Goal: Task Accomplishment & Management: Use online tool/utility

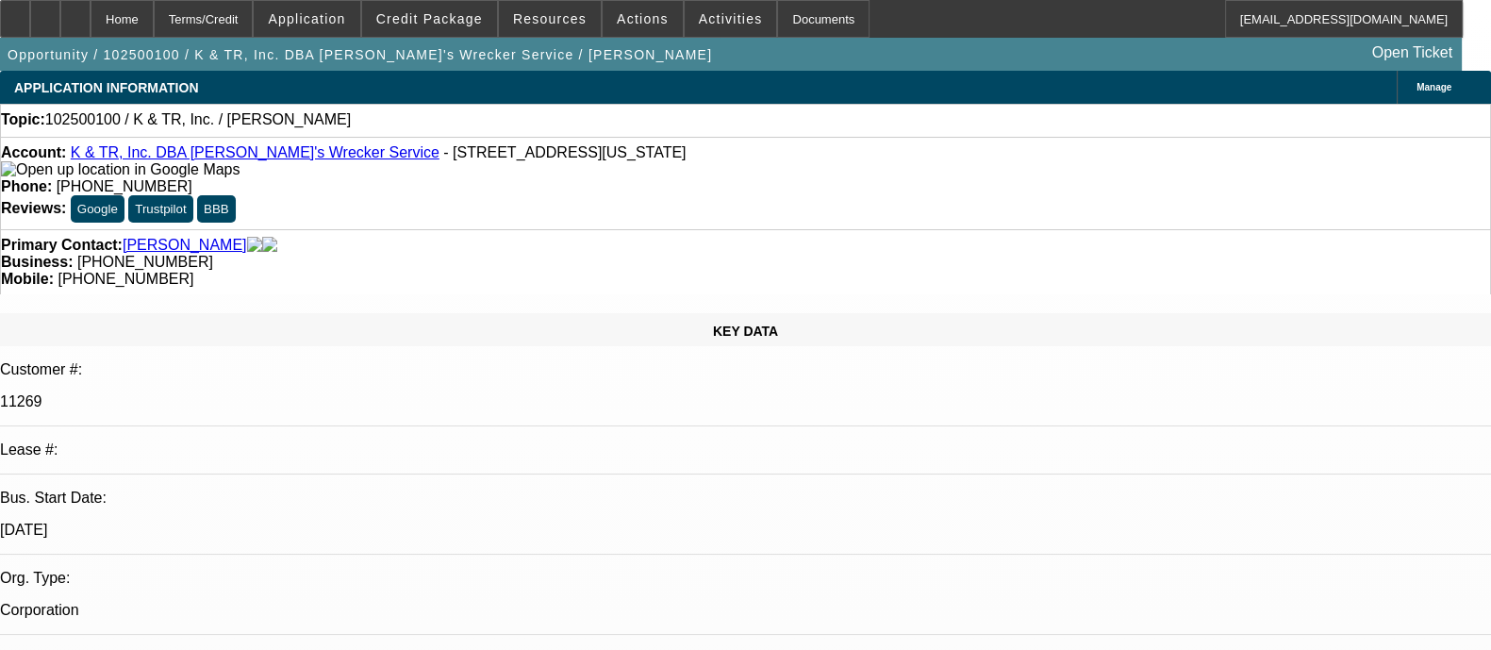
select select "0"
select select "2"
select select "0.1"
select select "1"
select select "2"
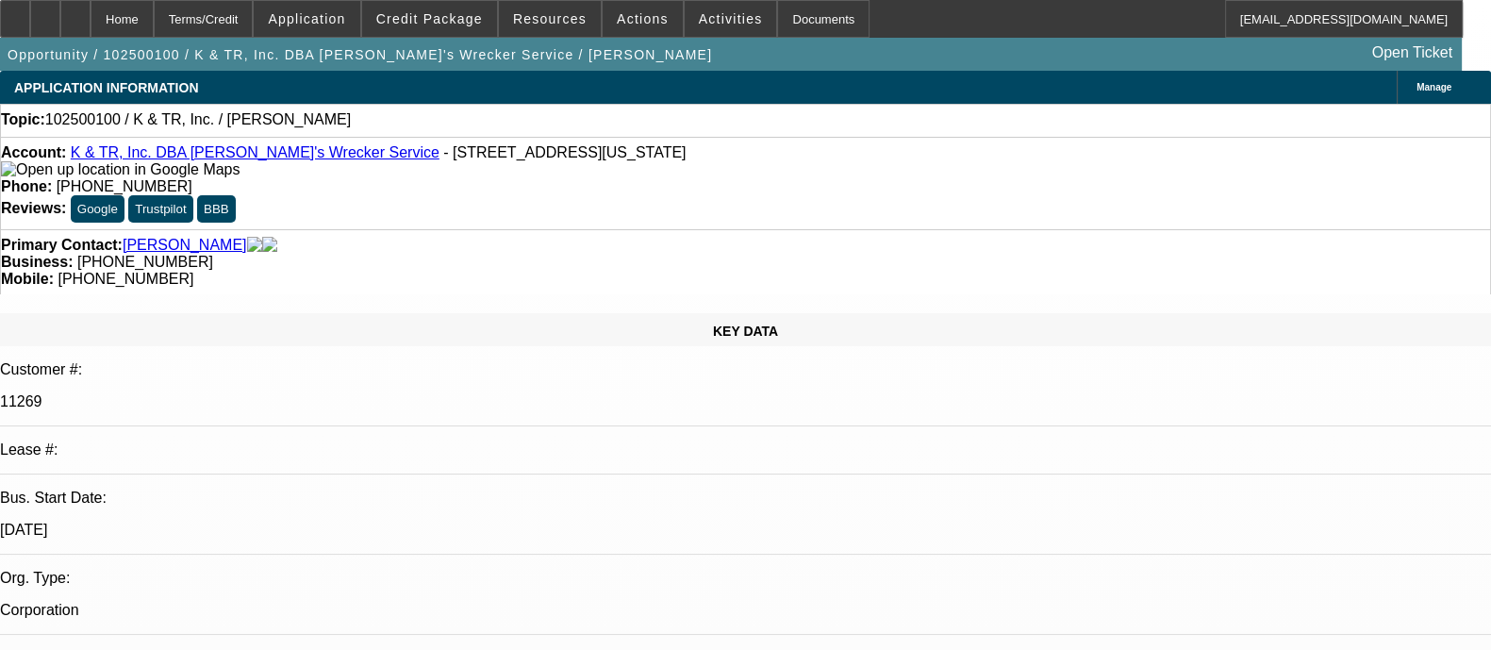
select select "4"
click at [60, 16] on div at bounding box center [45, 19] width 30 height 38
click at [60, 21] on div at bounding box center [45, 19] width 30 height 38
click at [435, 27] on span at bounding box center [429, 18] width 135 height 45
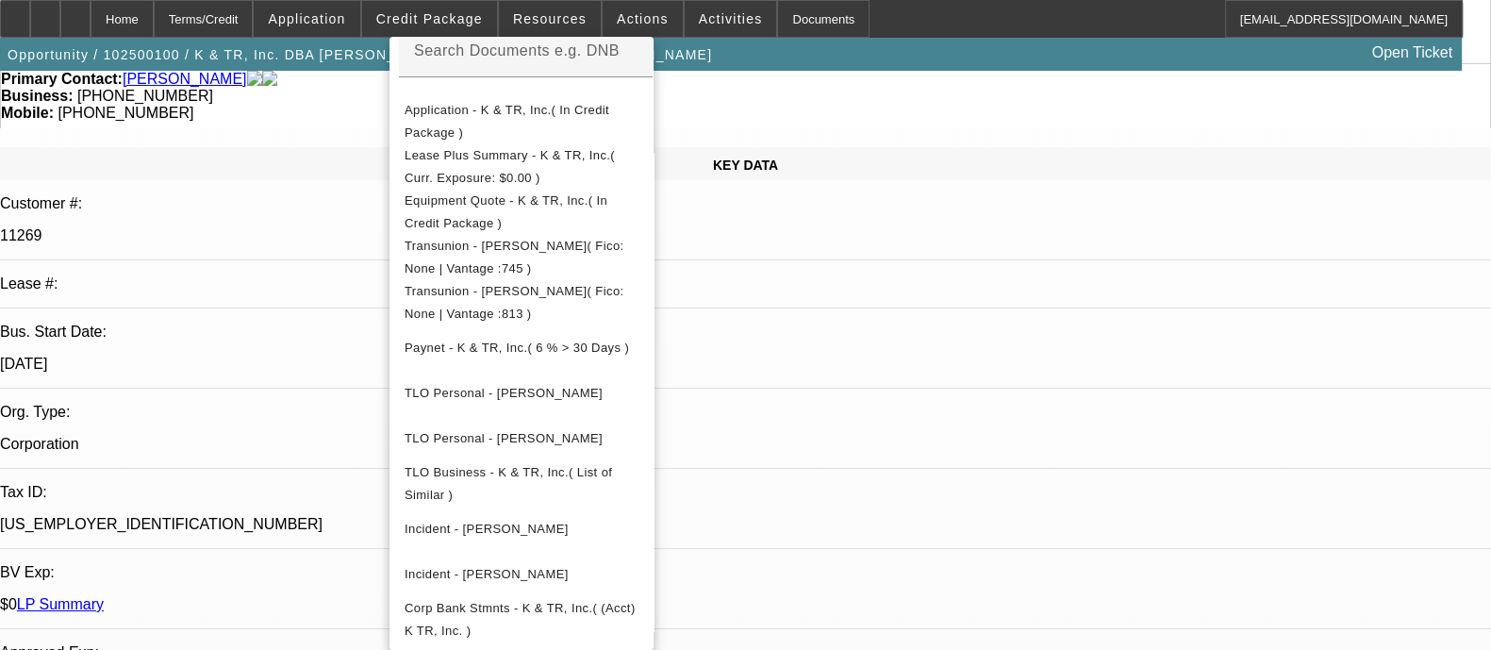
scroll to position [167, 0]
click at [520, 601] on span "Corp Bank Stmnts - K & TR, Inc.( (Acct) K TR, Inc. )" at bounding box center [519, 619] width 231 height 37
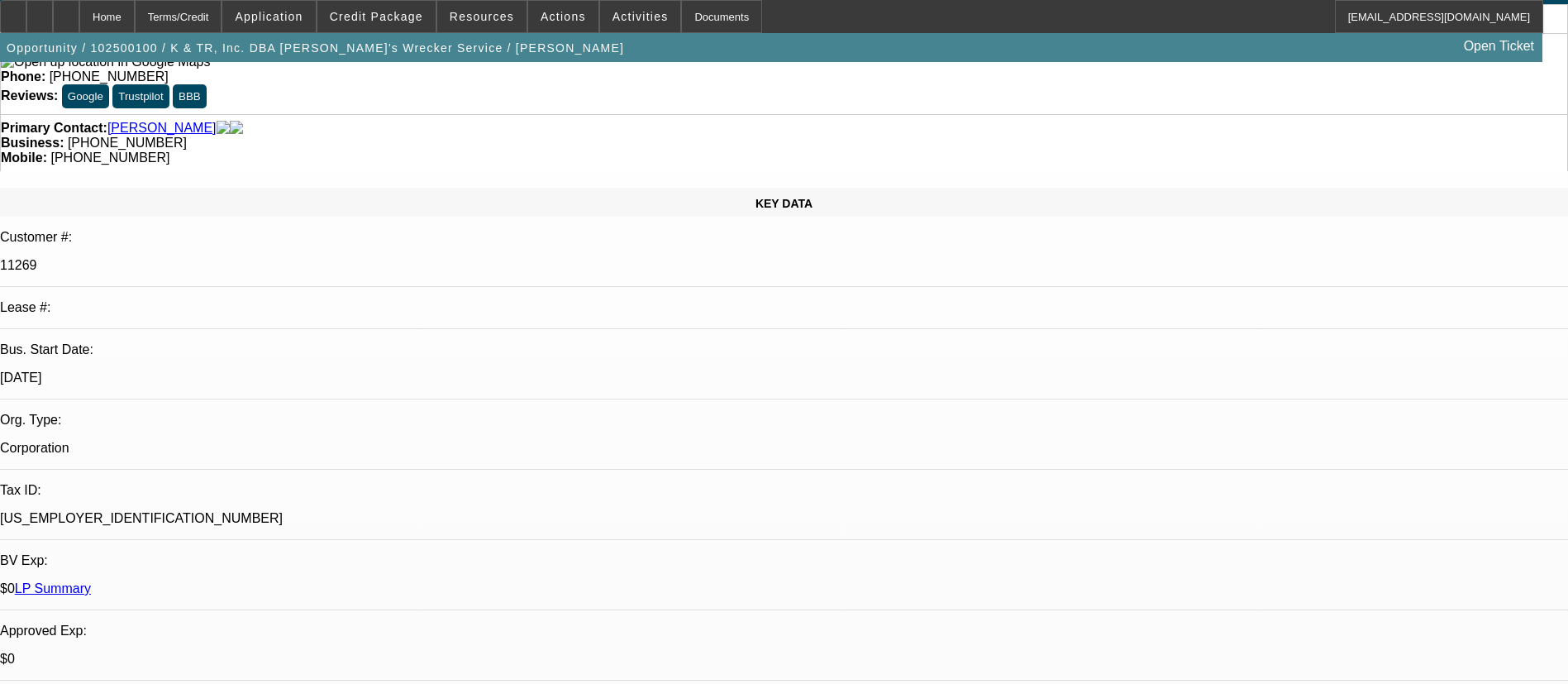
scroll to position [0, 0]
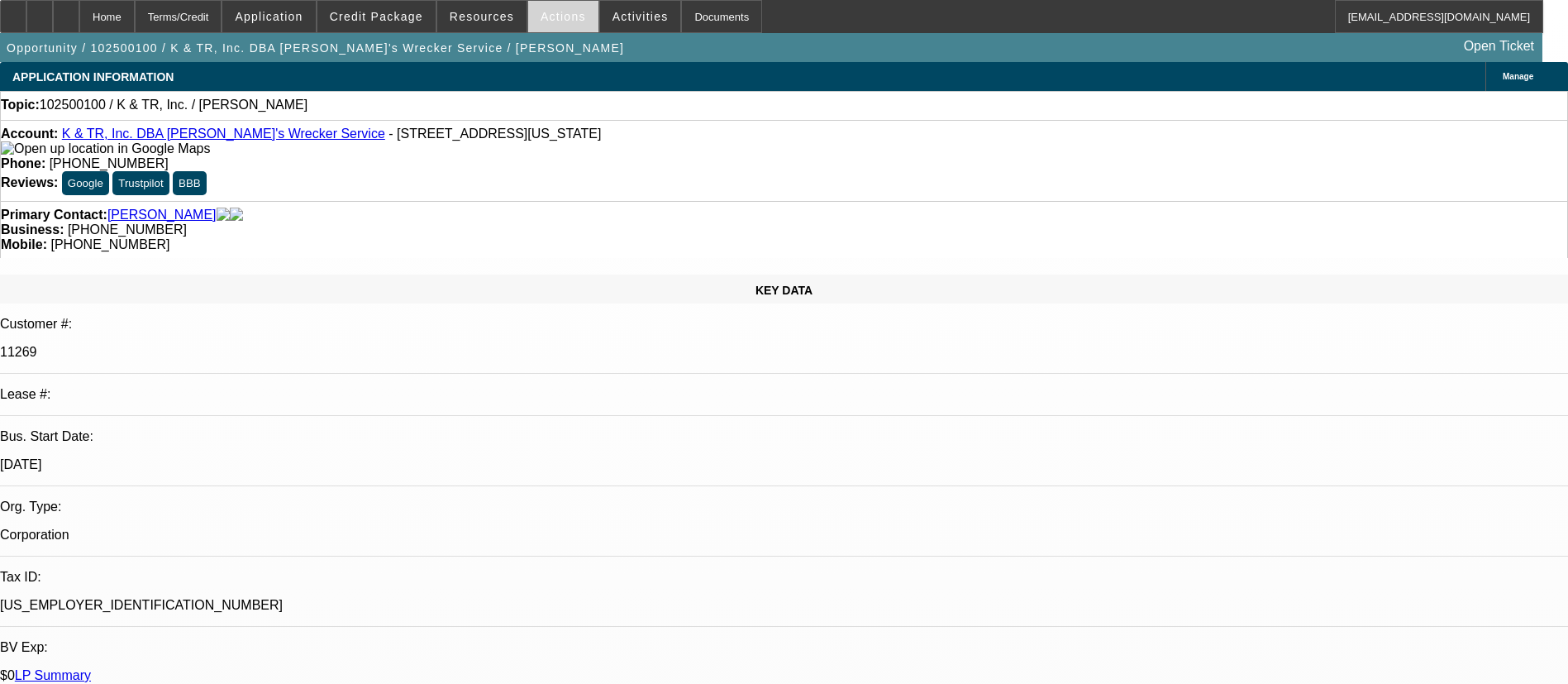
click at [563, 15] on span "Actions" at bounding box center [564, 16] width 46 height 13
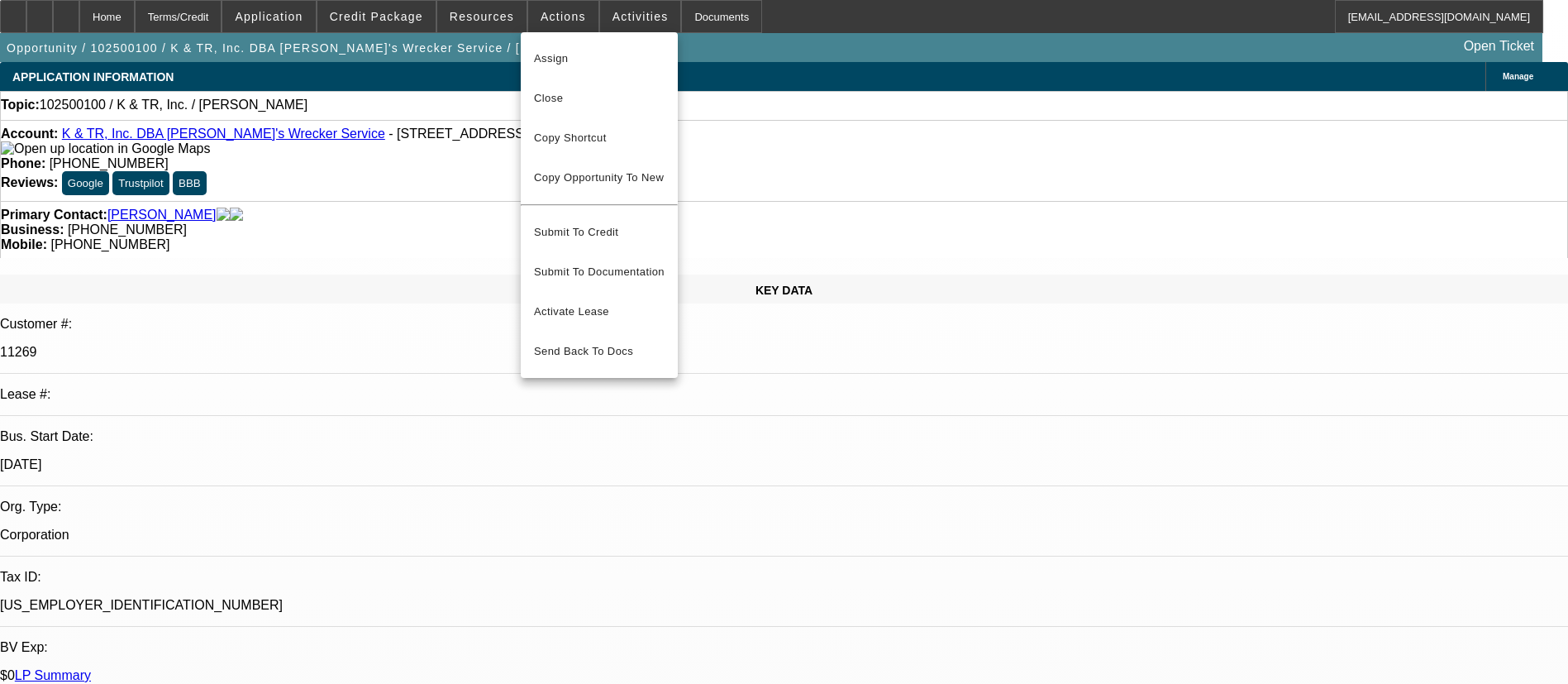
click at [621, 25] on div at bounding box center [784, 342] width 1568 height 684
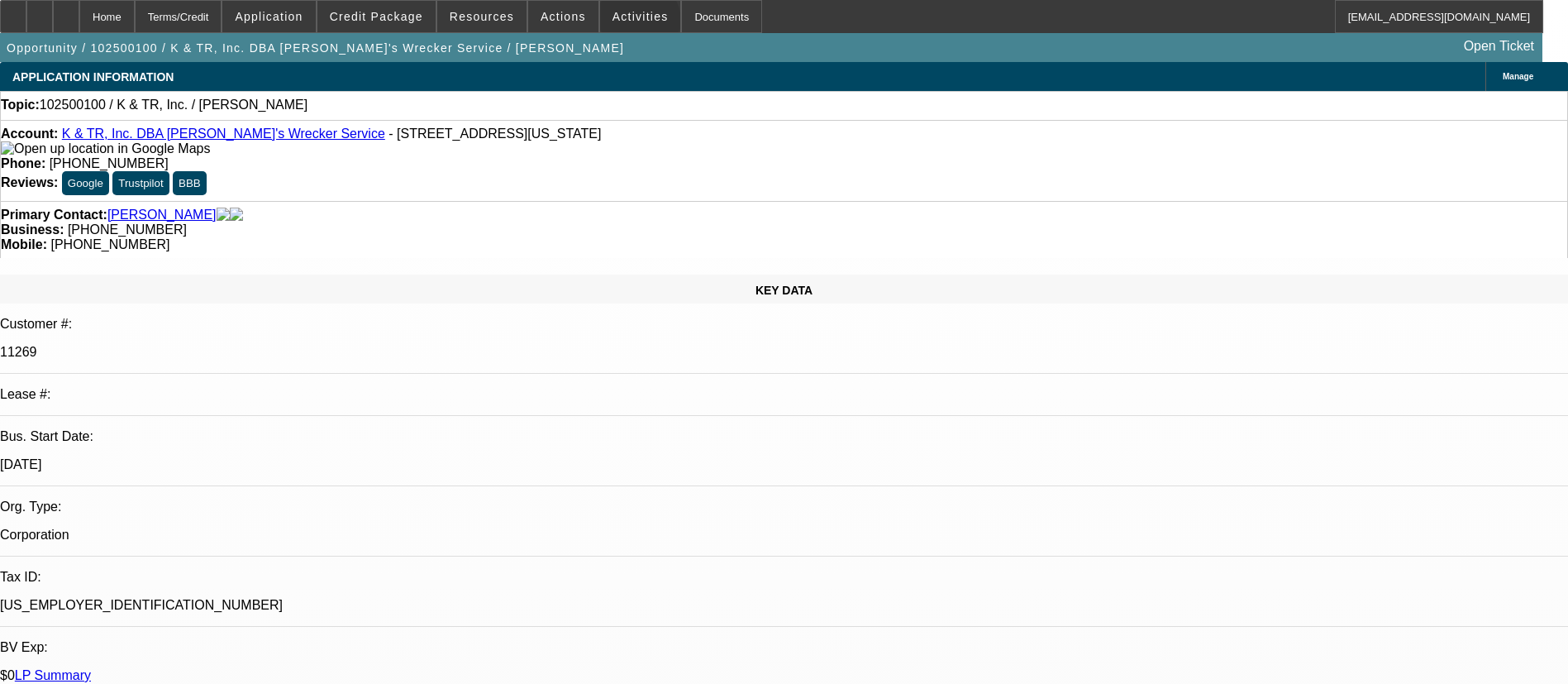
click at [621, 25] on span at bounding box center [640, 16] width 81 height 39
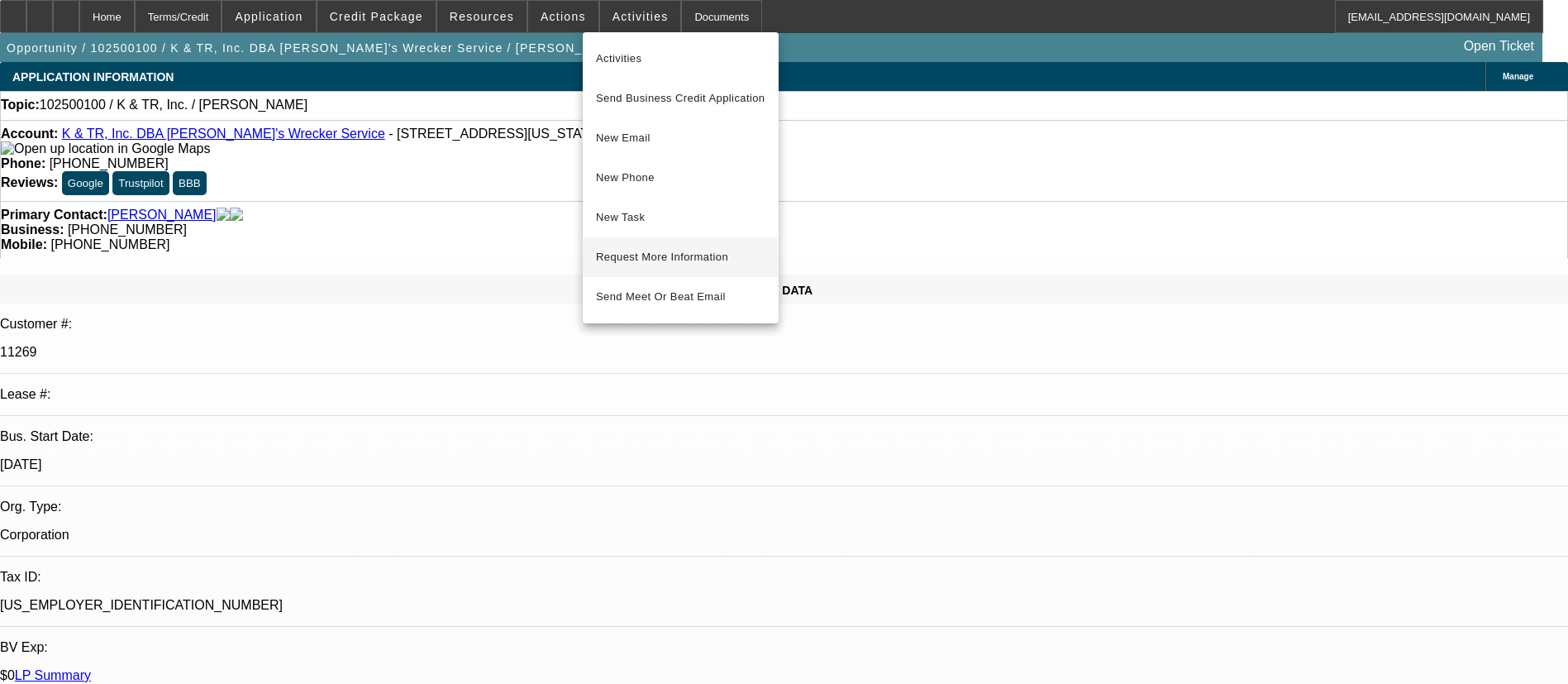
click at [657, 264] on span "Request More Information" at bounding box center [681, 257] width 169 height 20
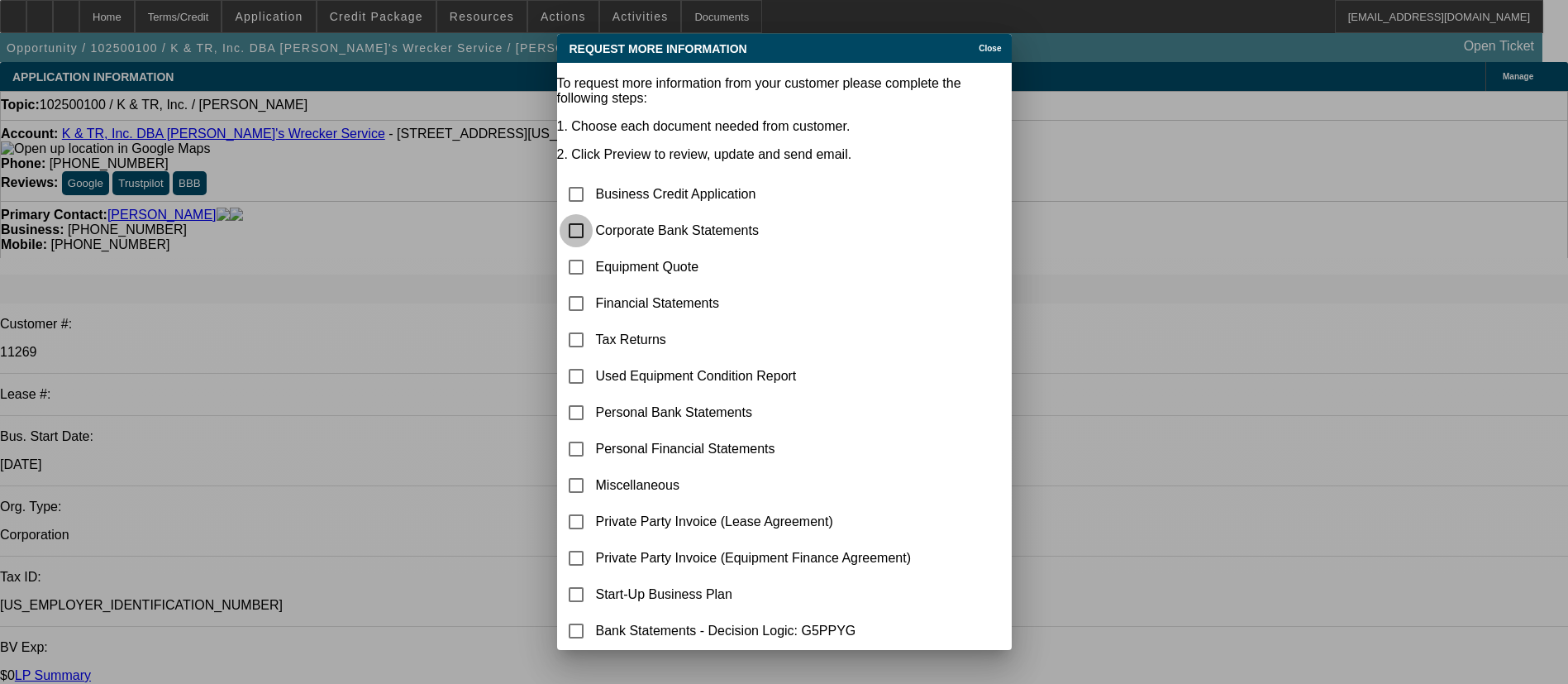
click at [593, 214] on input "checkbox" at bounding box center [576, 231] width 33 height 33
checkbox input "true"
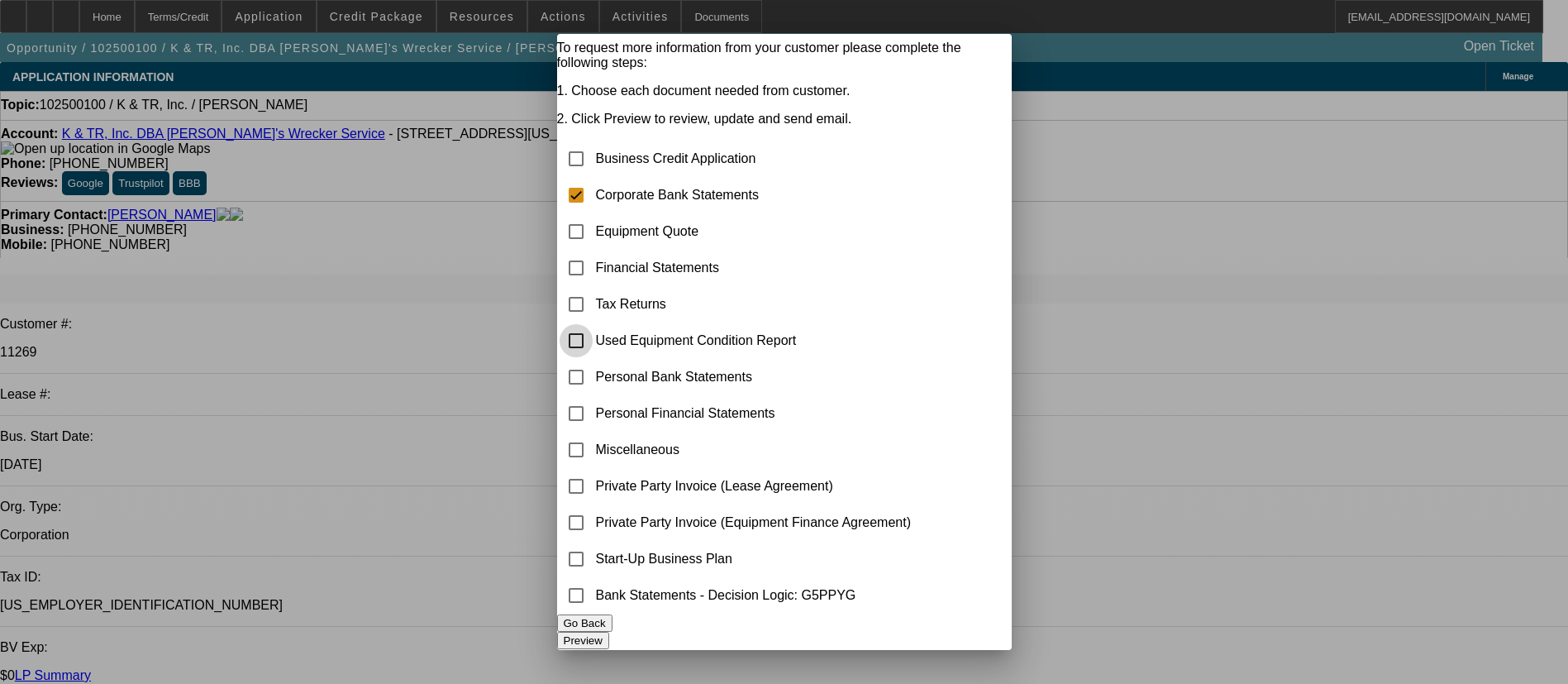
click at [593, 324] on input "checkbox" at bounding box center [576, 341] width 33 height 33
checkbox input "true"
click at [609, 569] on button "Preview" at bounding box center [582, 640] width 52 height 18
